Goal: Task Accomplishment & Management: Manage account settings

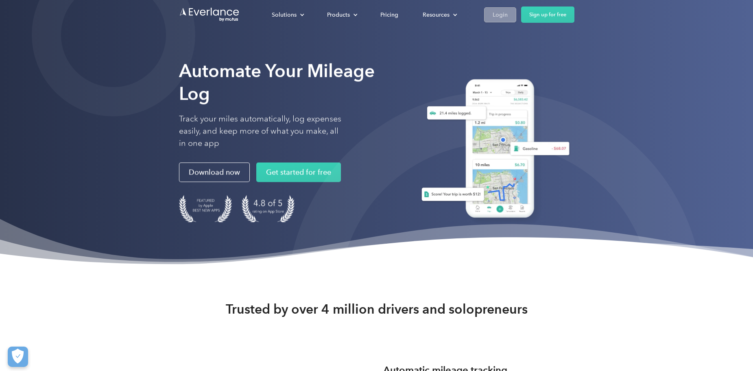
click at [496, 17] on div "Login" at bounding box center [499, 15] width 15 height 10
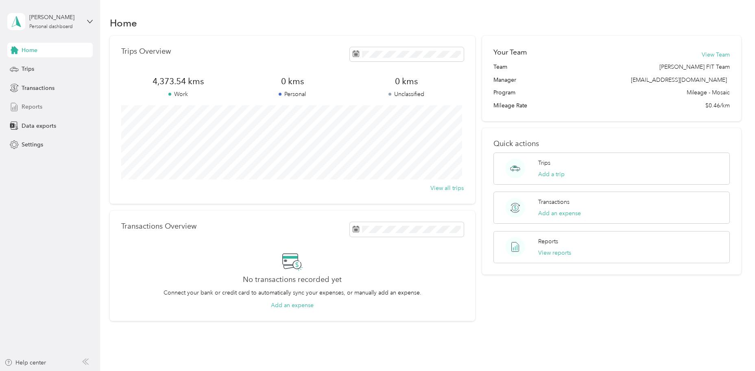
click at [32, 106] on span "Reports" at bounding box center [32, 106] width 21 height 9
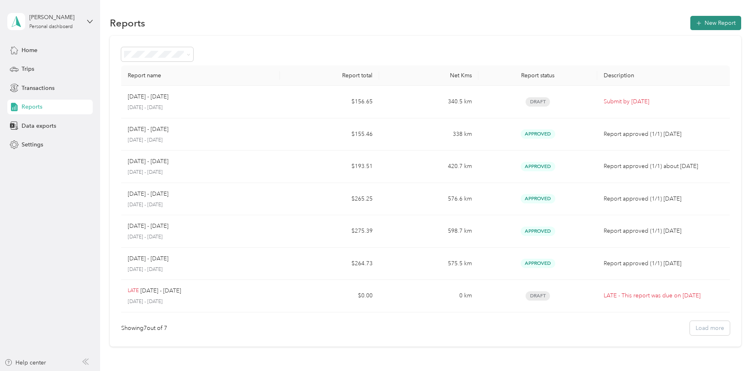
click at [702, 20] on button "New Report" at bounding box center [715, 23] width 51 height 14
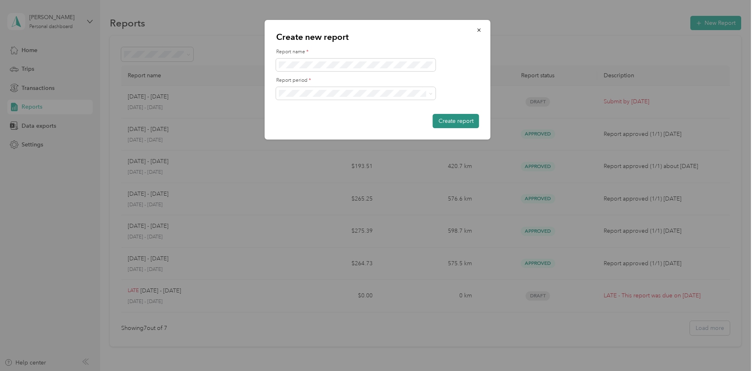
click at [466, 123] on button "Create report" at bounding box center [456, 121] width 46 height 14
click at [456, 118] on button "Create report" at bounding box center [456, 121] width 46 height 14
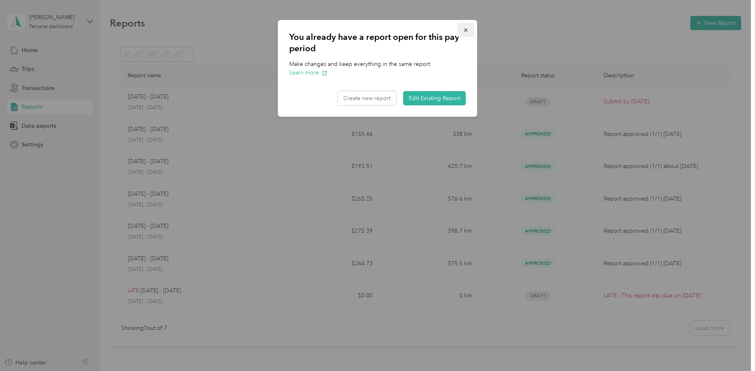
click at [462, 28] on button "button" at bounding box center [465, 30] width 17 height 14
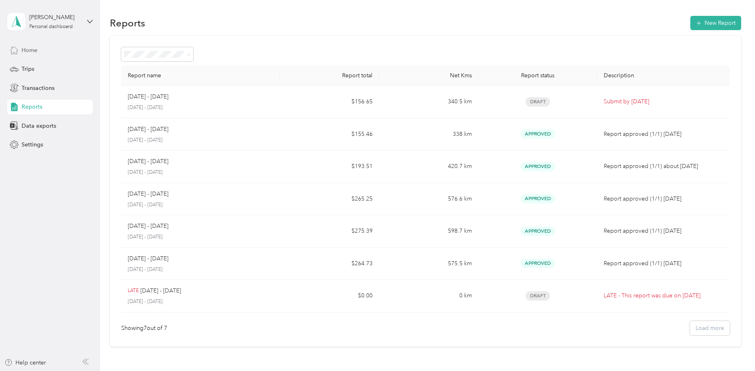
click at [30, 50] on span "Home" at bounding box center [30, 50] width 16 height 9
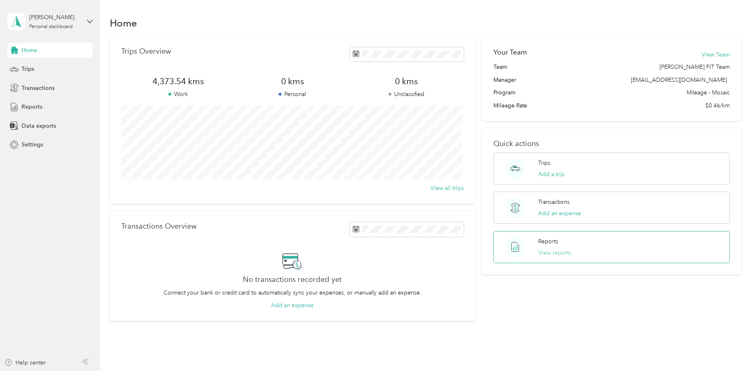
click at [559, 253] on button "View reports" at bounding box center [554, 252] width 33 height 9
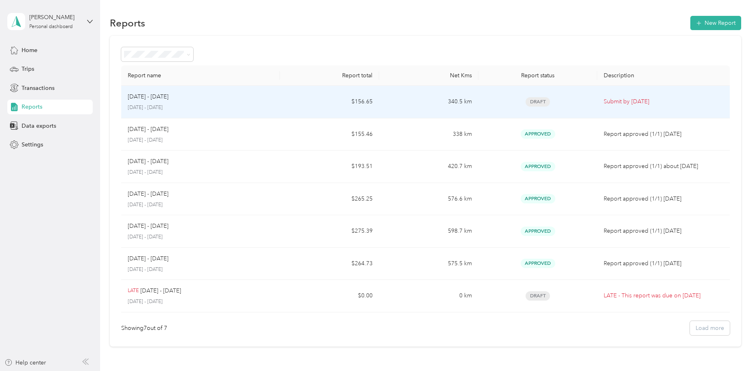
click at [534, 100] on span "Draft" at bounding box center [537, 101] width 24 height 9
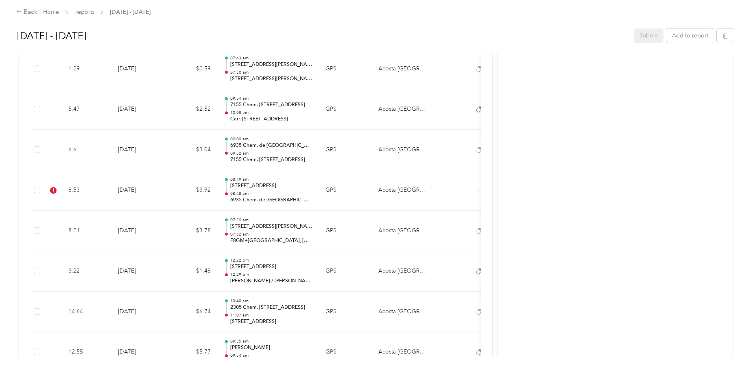
scroll to position [3036, 0]
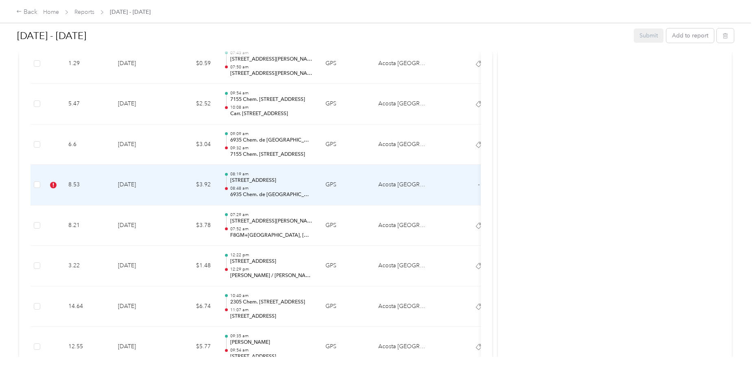
click at [90, 183] on td "8.53" at bounding box center [87, 185] width 50 height 41
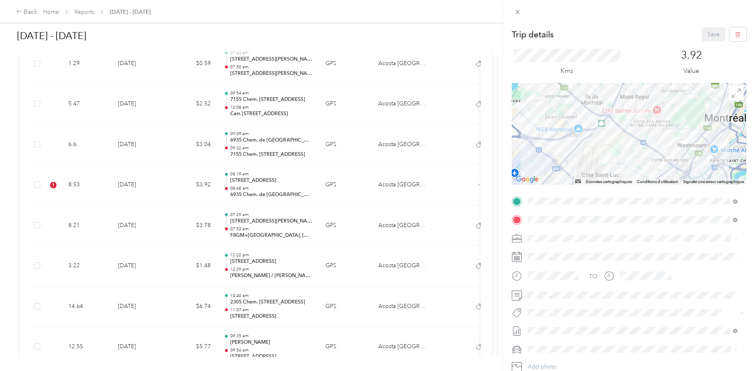
click at [563, 215] on span "Fit [PERSON_NAME] Team" at bounding box center [566, 215] width 60 height 7
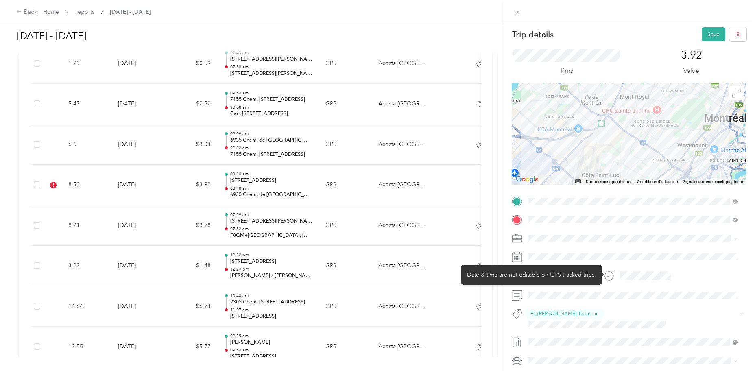
scroll to position [57, 0]
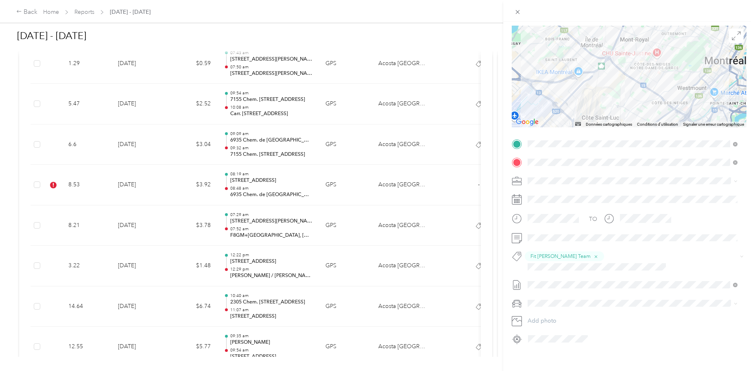
click at [416, 12] on div "Trip details Save This trip cannot be edited because it is either under review,…" at bounding box center [377, 185] width 755 height 371
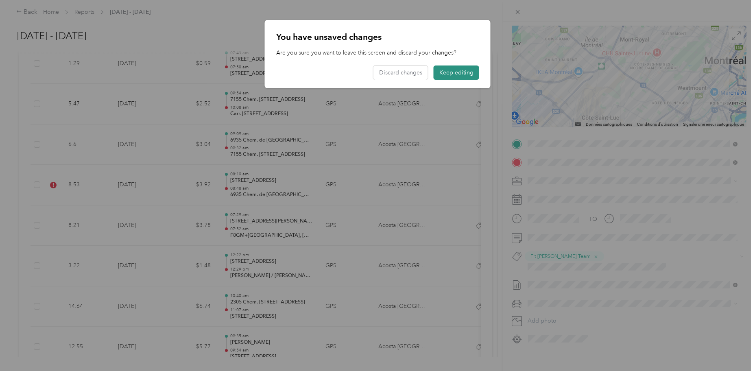
click at [454, 74] on button "Keep editing" at bounding box center [456, 72] width 46 height 14
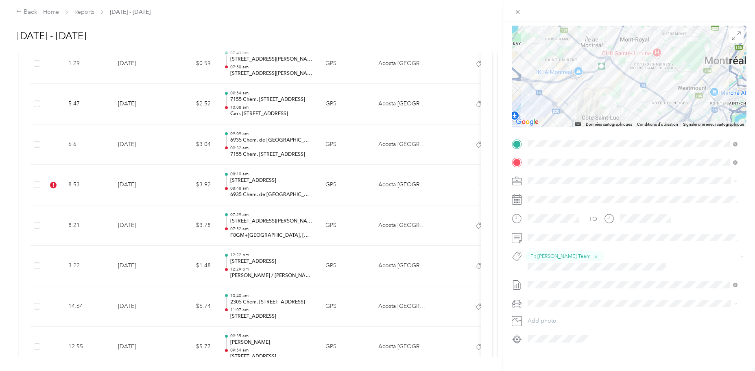
click at [436, 181] on div "Trip details Save This trip cannot be edited because it is either under review,…" at bounding box center [377, 185] width 755 height 371
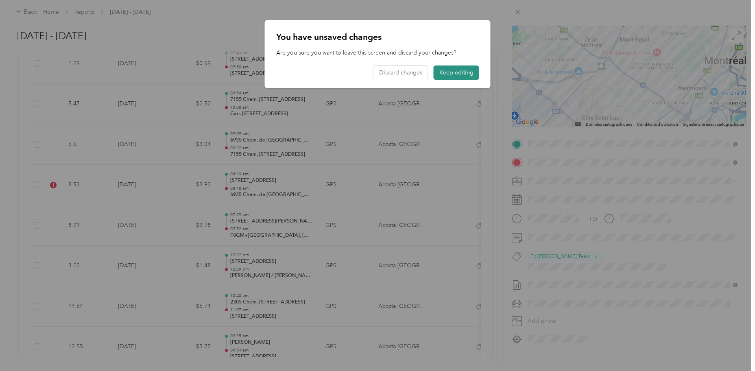
click at [461, 71] on button "Keep editing" at bounding box center [456, 72] width 46 height 14
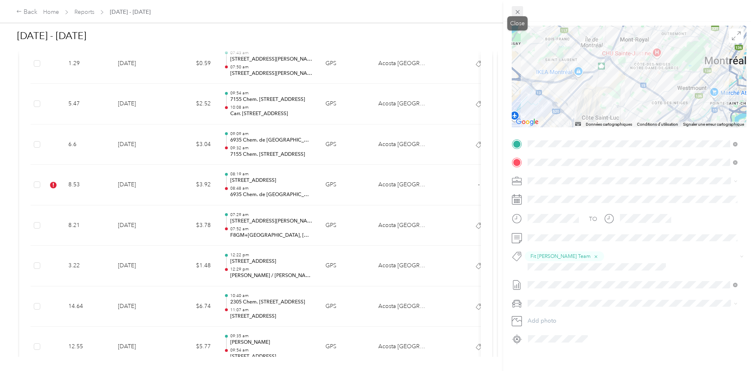
click at [514, 11] on icon at bounding box center [517, 12] width 7 height 7
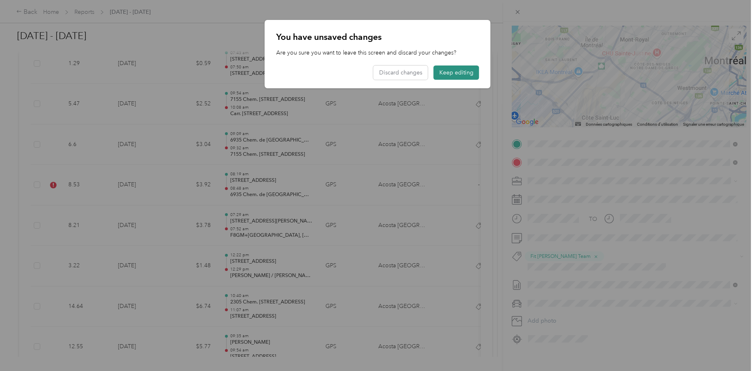
click at [465, 68] on button "Keep editing" at bounding box center [456, 72] width 46 height 14
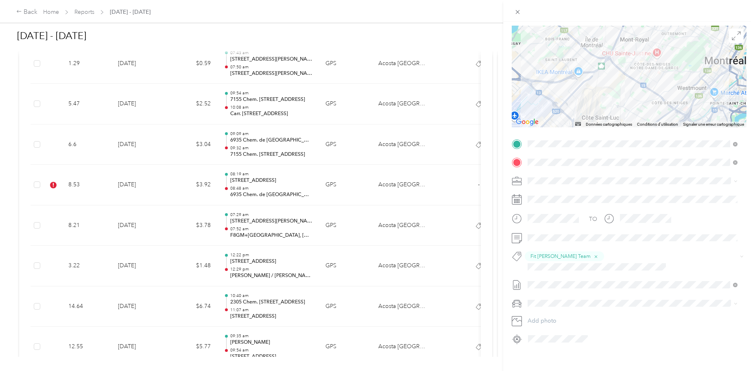
click at [58, 65] on div "Trip details Save This trip cannot be edited because it is either under review,…" at bounding box center [377, 185] width 755 height 371
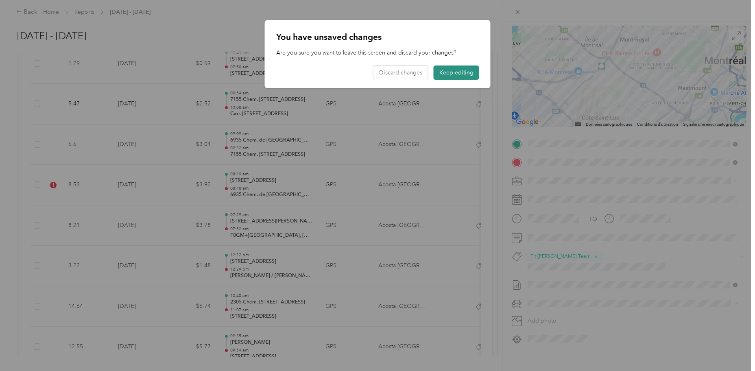
click at [463, 72] on button "Keep editing" at bounding box center [456, 72] width 46 height 14
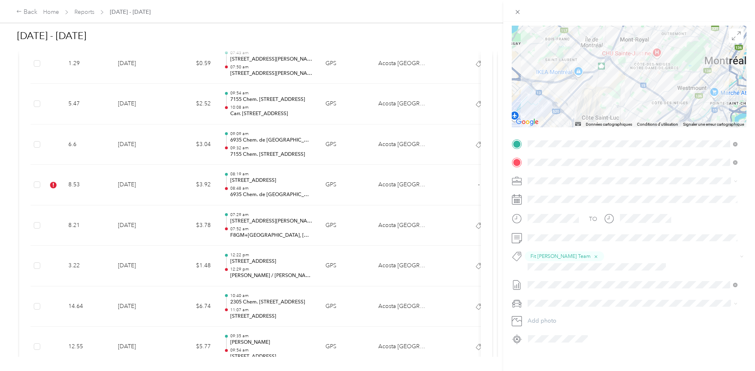
click at [33, 14] on div "Trip details Save This trip cannot be edited because it is either under review,…" at bounding box center [377, 185] width 755 height 371
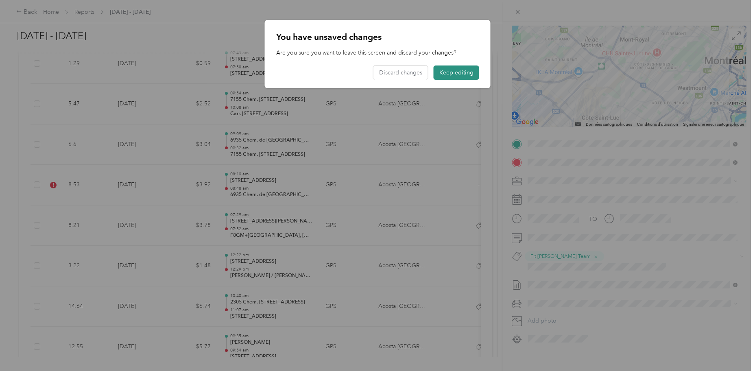
click at [460, 67] on button "Keep editing" at bounding box center [456, 72] width 46 height 14
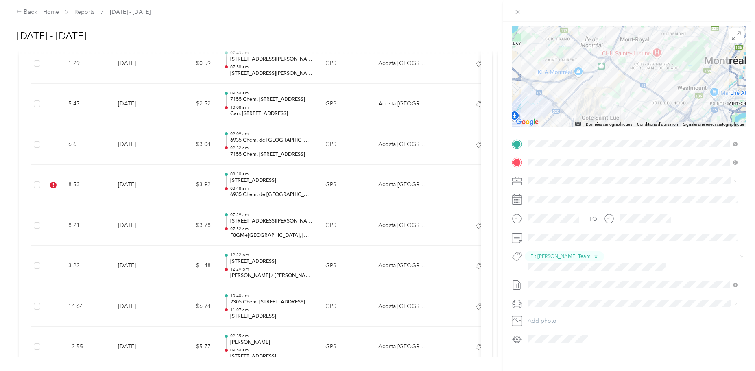
click at [29, 15] on div "Trip details Save This trip cannot be edited because it is either under review,…" at bounding box center [377, 185] width 755 height 371
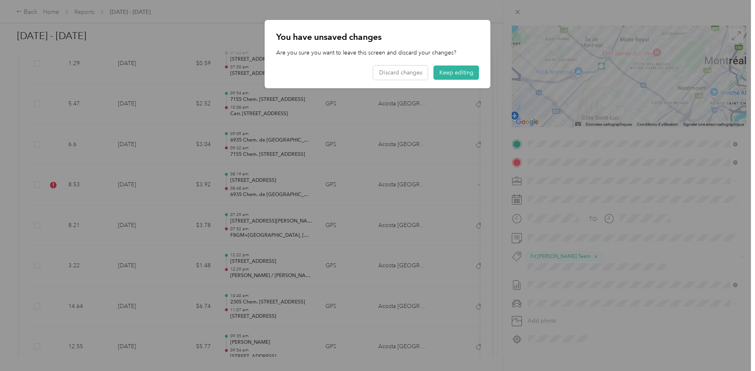
click at [32, 3] on div at bounding box center [377, 185] width 755 height 371
click at [440, 70] on button "Keep editing" at bounding box center [456, 72] width 46 height 14
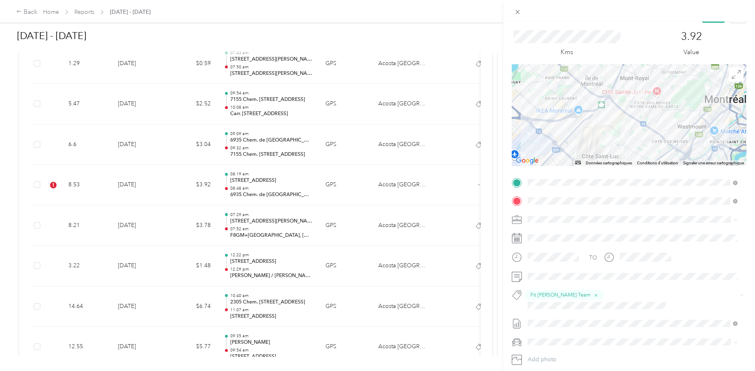
scroll to position [0, 0]
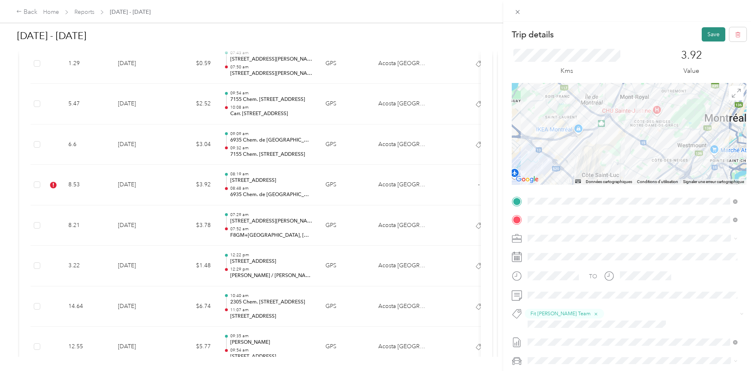
click at [701, 34] on button "Save" at bounding box center [713, 34] width 24 height 14
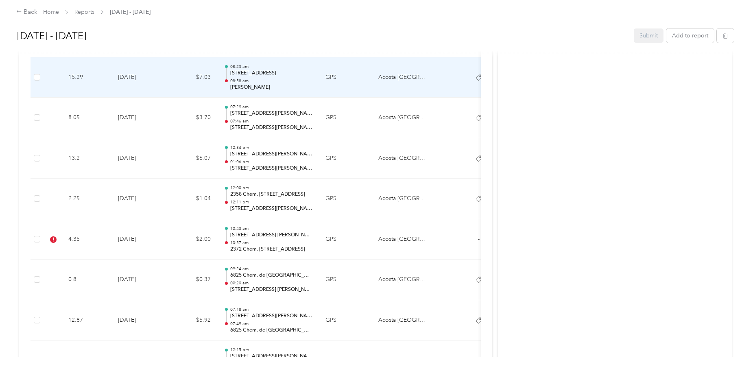
scroll to position [3362, 0]
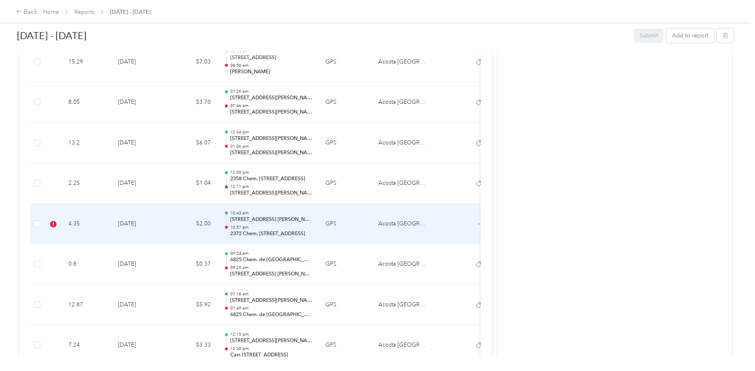
click at [96, 226] on td "4.35" at bounding box center [87, 224] width 50 height 41
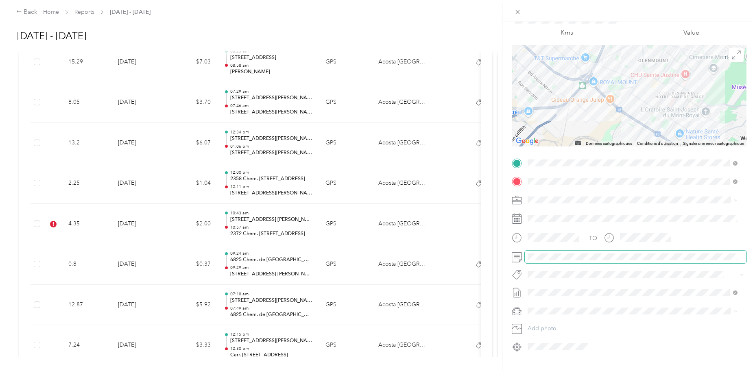
scroll to position [56, 0]
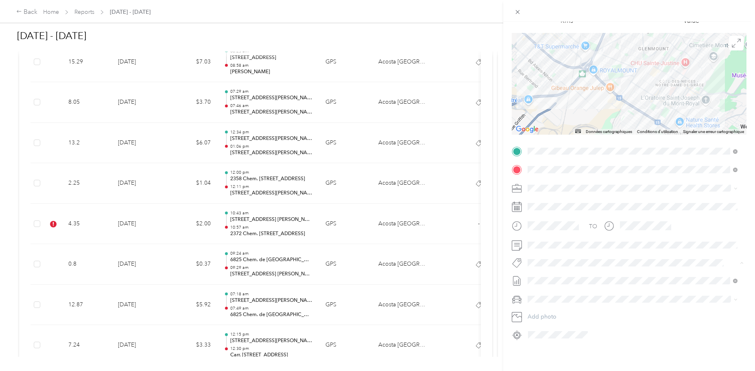
click at [555, 166] on span "Fit [PERSON_NAME] Team" at bounding box center [566, 164] width 60 height 7
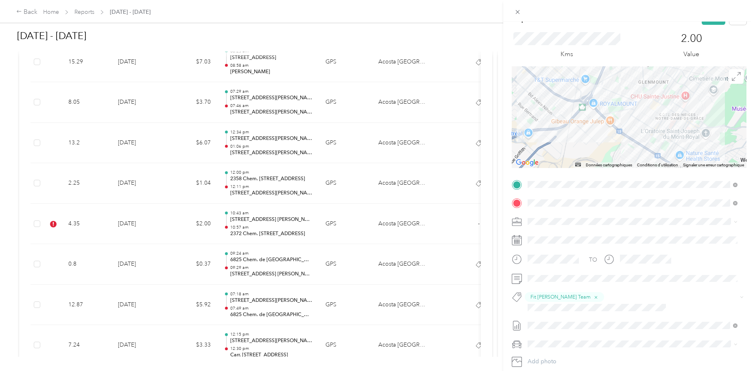
scroll to position [0, 0]
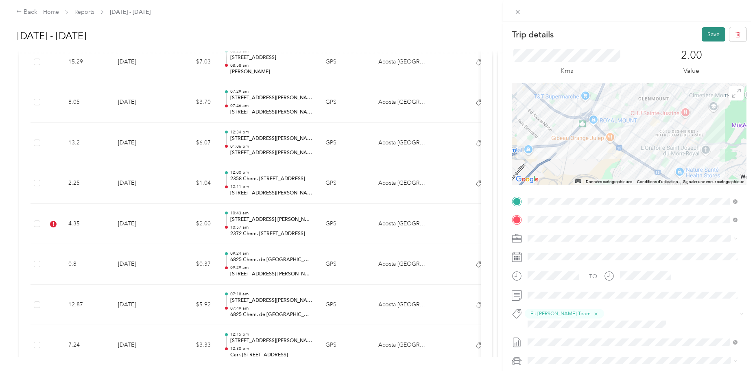
click at [708, 35] on button "Save" at bounding box center [713, 34] width 24 height 14
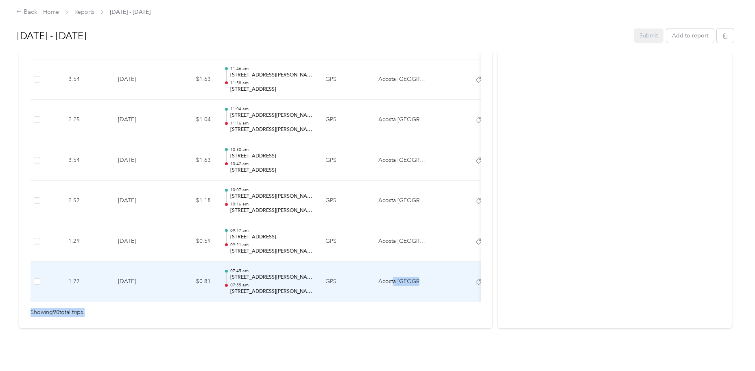
scroll to position [0, 45]
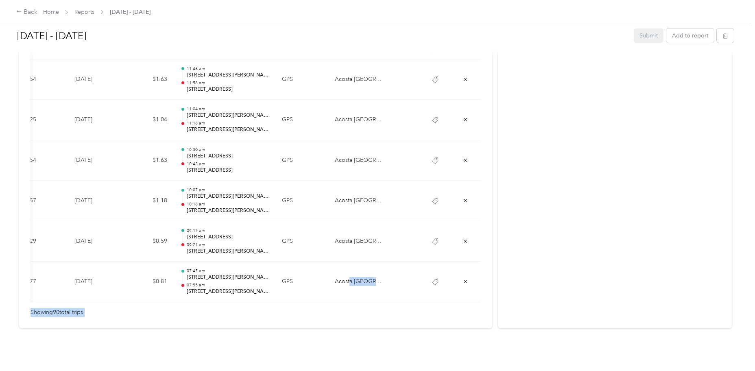
drag, startPoint x: 392, startPoint y: 288, endPoint x: 504, endPoint y: 287, distance: 111.4
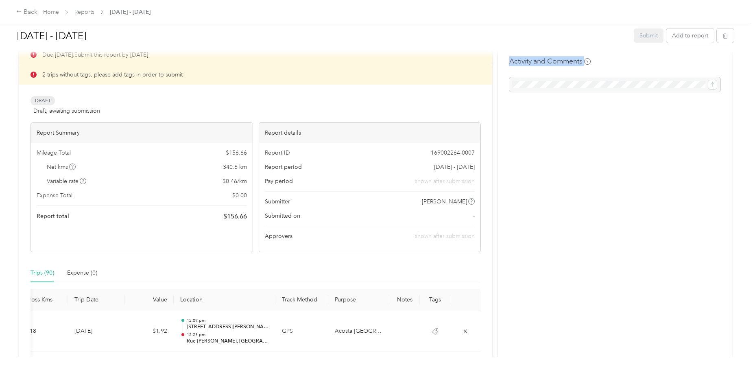
scroll to position [0, 0]
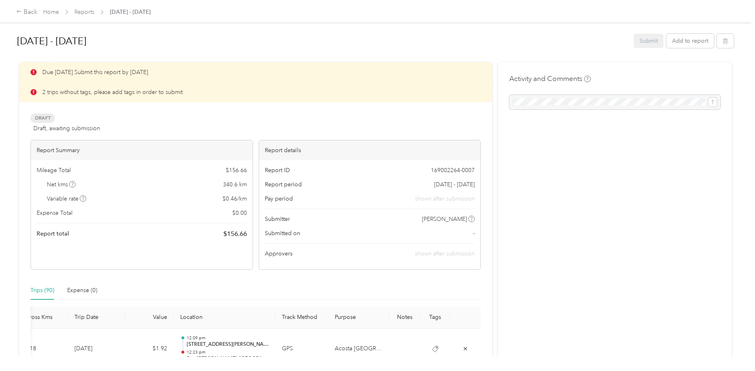
click at [313, 91] on div "2 trips without tags, please add tags in order to submit" at bounding box center [255, 92] width 473 height 20
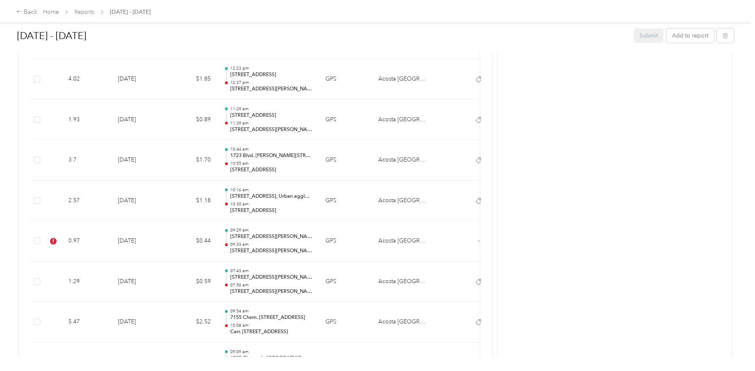
scroll to position [2813, 0]
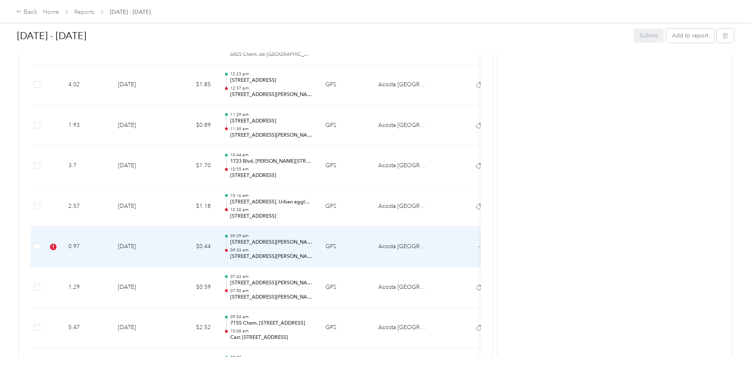
click at [98, 249] on td "0.97" at bounding box center [87, 247] width 50 height 41
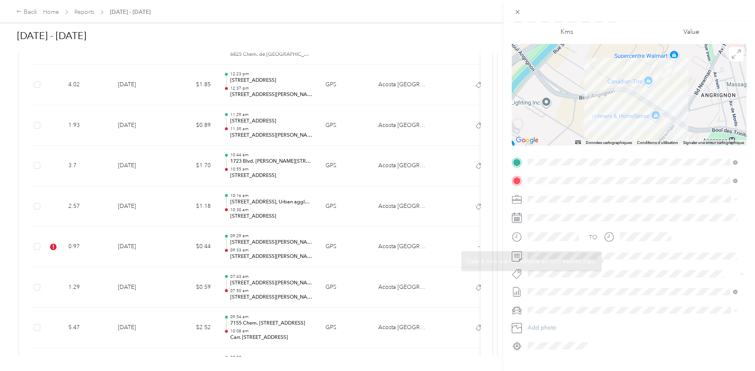
scroll to position [56, 0]
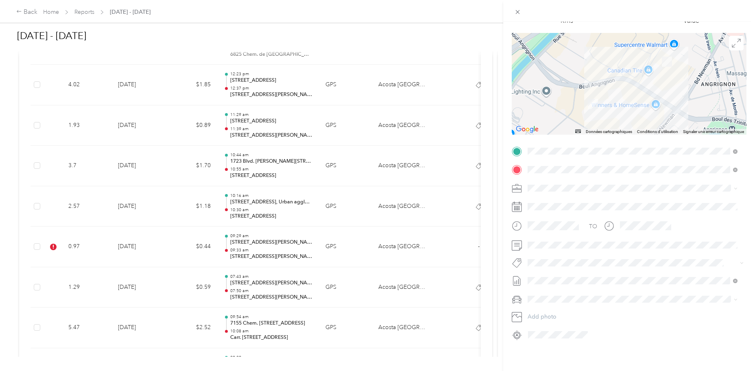
click at [560, 167] on button "Fit [PERSON_NAME] Team" at bounding box center [566, 164] width 72 height 10
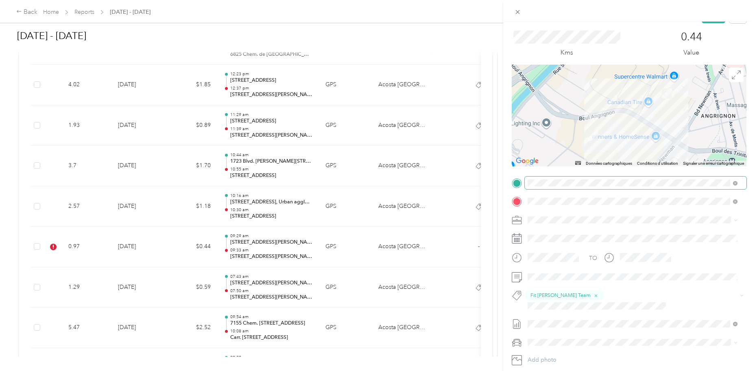
scroll to position [0, 0]
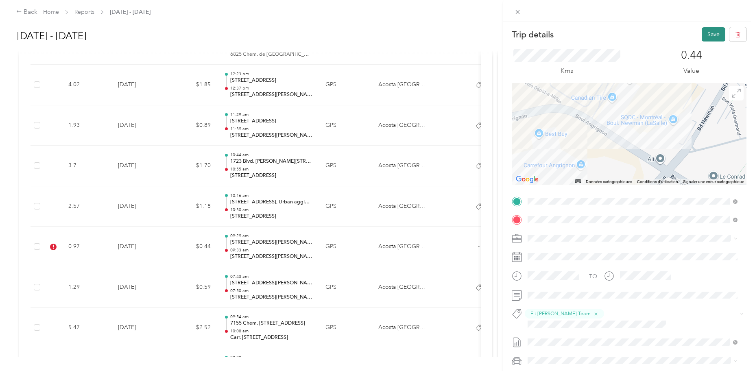
click at [711, 35] on button "Save" at bounding box center [713, 34] width 24 height 14
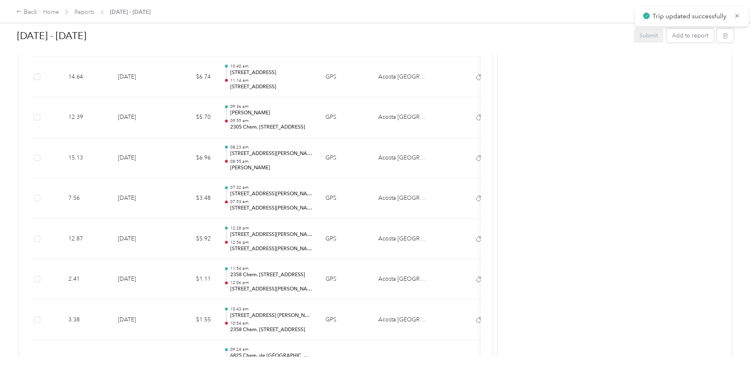
scroll to position [1512, 0]
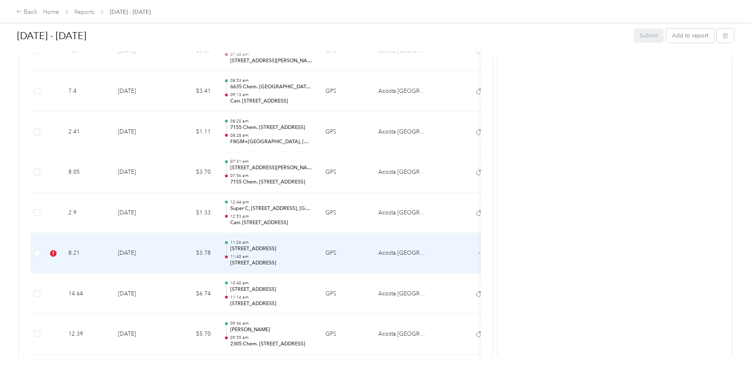
click at [107, 251] on td "8.21" at bounding box center [87, 253] width 50 height 41
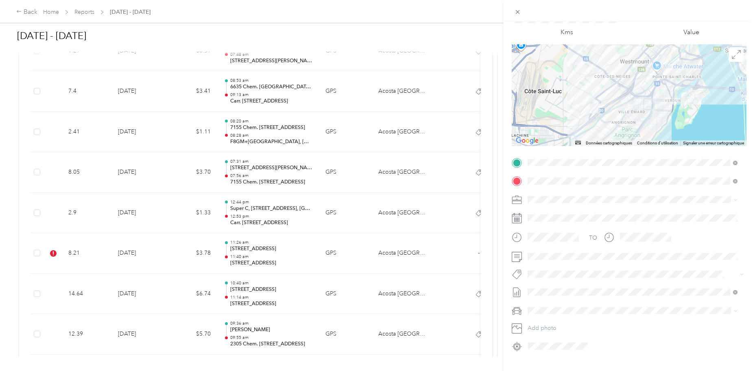
scroll to position [56, 0]
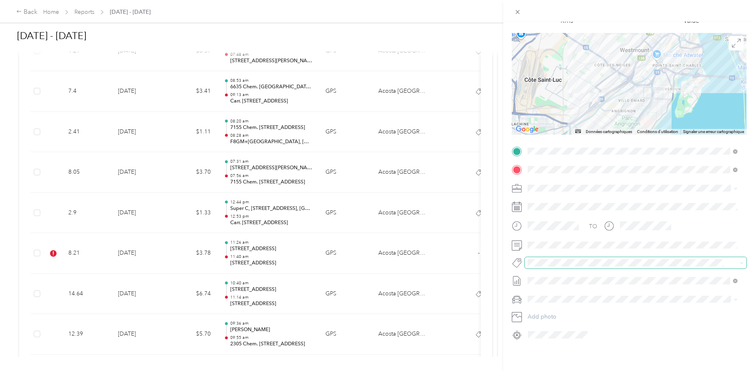
click at [566, 261] on span at bounding box center [629, 263] width 208 height 9
click at [558, 163] on ol "Fit Home Depot Team Fit [PERSON_NAME] Team Fit Pepsico Team Fit P&g Team Fit Ph…" at bounding box center [633, 196] width 216 height 110
click at [554, 164] on button "Fit [PERSON_NAME] Team" at bounding box center [566, 164] width 72 height 10
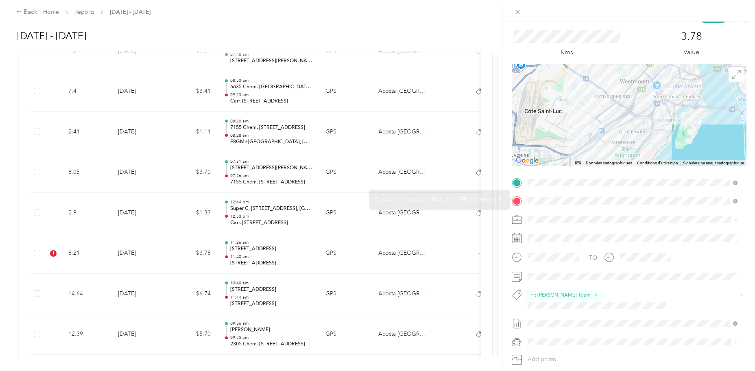
scroll to position [0, 0]
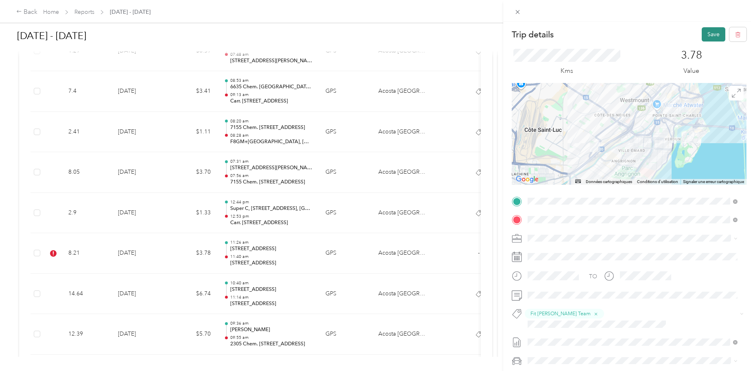
click at [701, 33] on button "Save" at bounding box center [713, 34] width 24 height 14
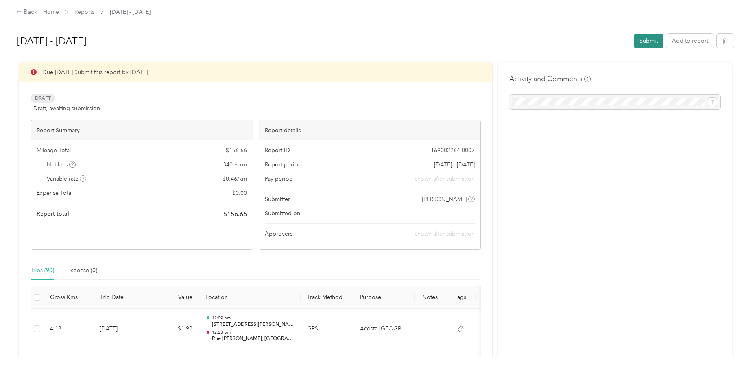
click at [646, 38] on button "Submit" at bounding box center [649, 41] width 30 height 14
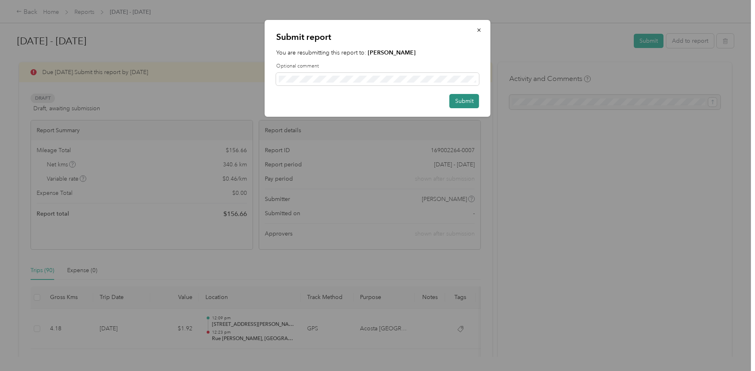
click at [461, 96] on button "Submit" at bounding box center [464, 101] width 30 height 14
